Goal: Task Accomplishment & Management: Complete application form

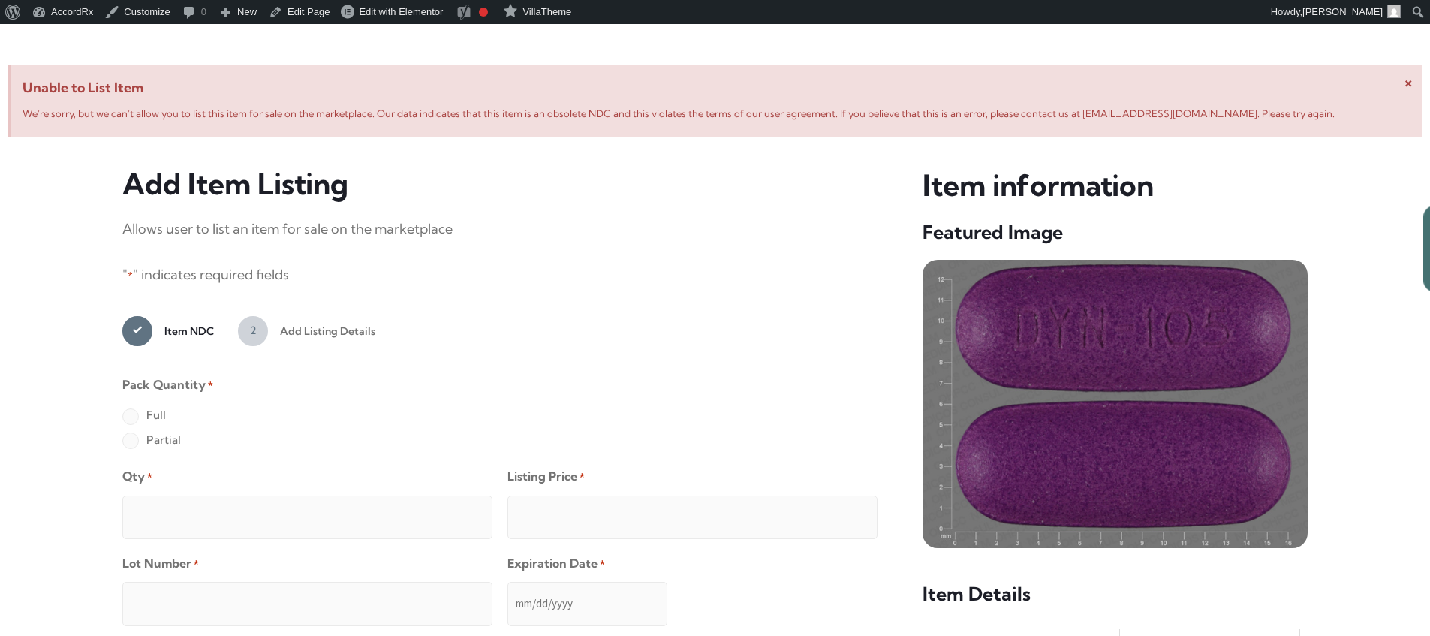
scroll to position [576, 0]
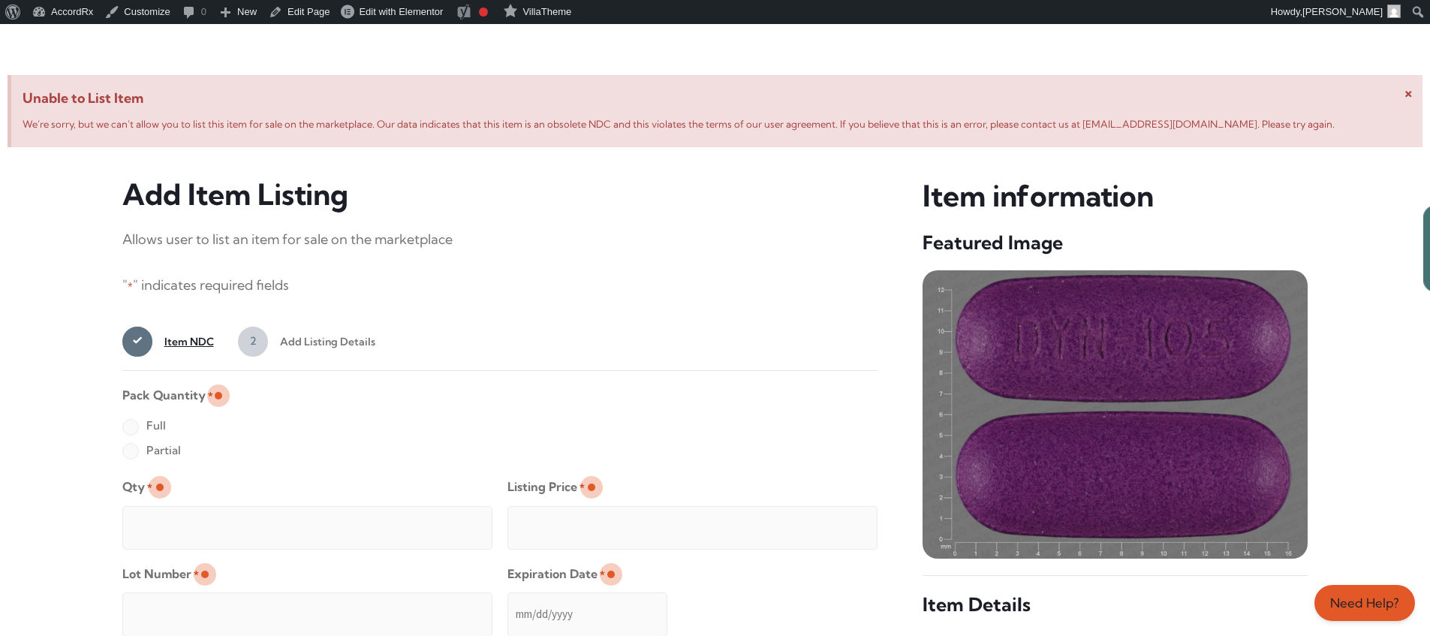
click at [130, 428] on label "Full" at bounding box center [144, 425] width 44 height 24
click at [0, 0] on input "Full" at bounding box center [0, 0] width 0 height 0
click at [179, 510] on input "Qty *" at bounding box center [307, 528] width 370 height 44
type input "2"
click at [835, 523] on input "Listing Price *" at bounding box center [692, 528] width 370 height 44
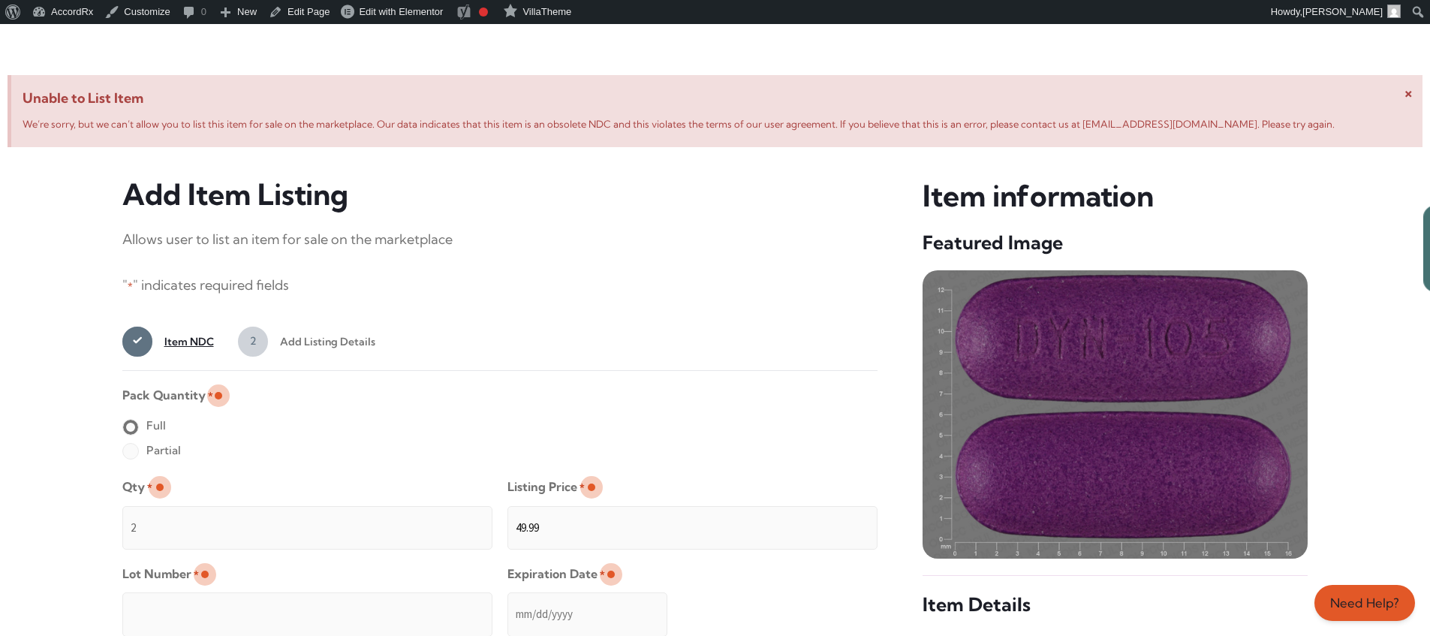
type input "49.99"
click at [404, 603] on input "Lot Number *" at bounding box center [307, 614] width 370 height 44
type input "TEST23456"
click at [508, 599] on input "Expiration Date *" at bounding box center [587, 614] width 160 height 44
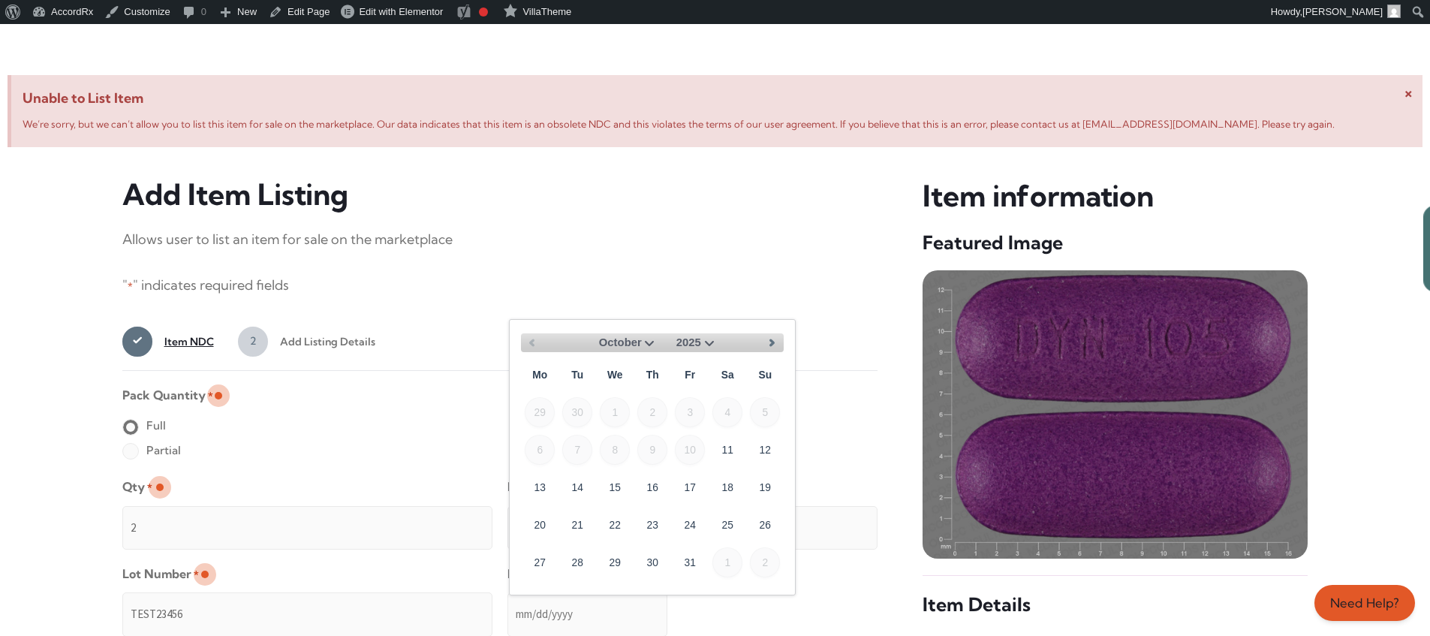
click at [648, 341] on select "October November December" at bounding box center [622, 342] width 71 height 19
click at [771, 555] on link "30" at bounding box center [765, 561] width 30 height 30
type input "[DATE]"
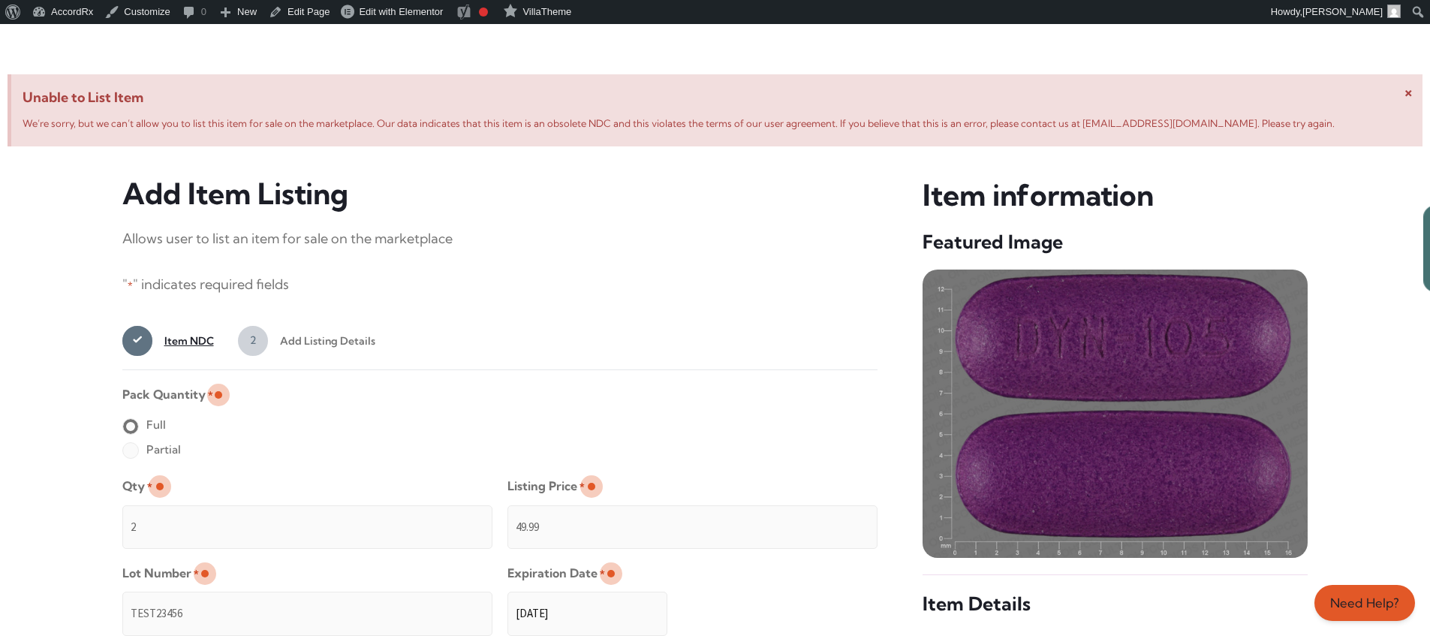
scroll to position [1198, 0]
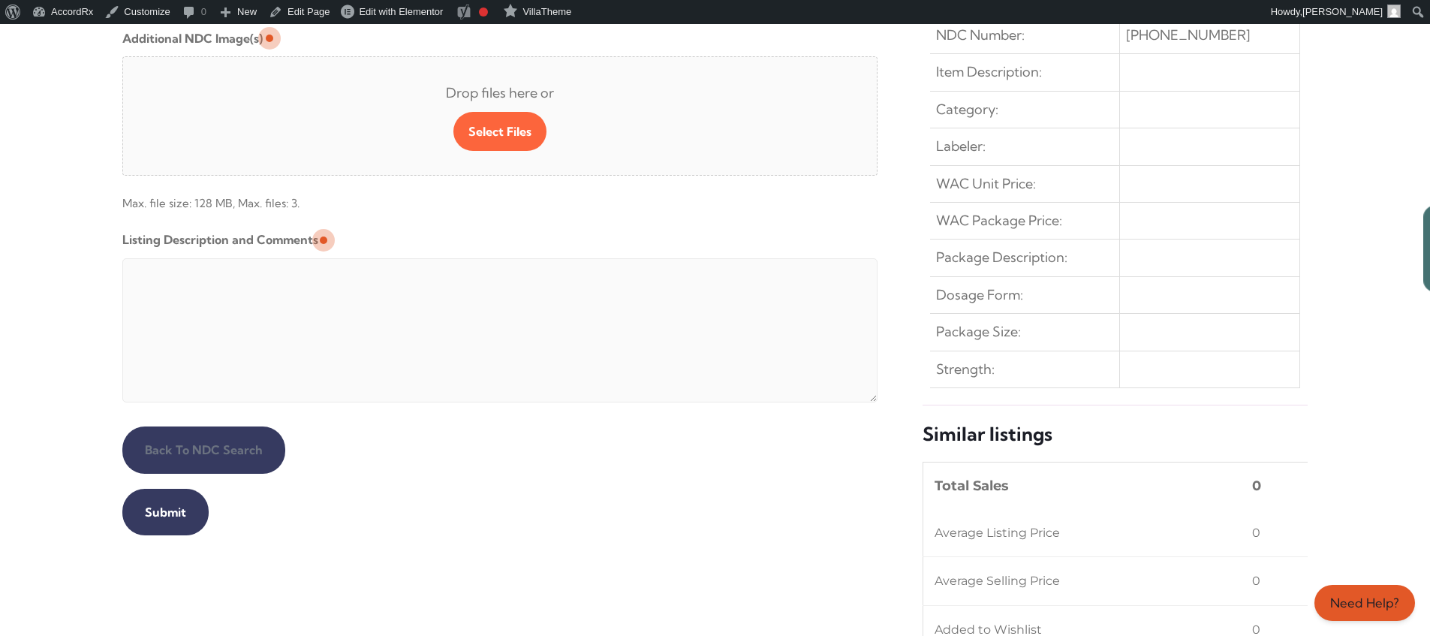
click at [486, 262] on textarea "Listing Description and Comments" at bounding box center [500, 330] width 756 height 144
type textarea "Automated Testing - list comment from [MEDICAL_DATA][DOMAIN_NAME]"
click at [163, 512] on input "Submit" at bounding box center [165, 512] width 86 height 47
